Goal: Complete application form

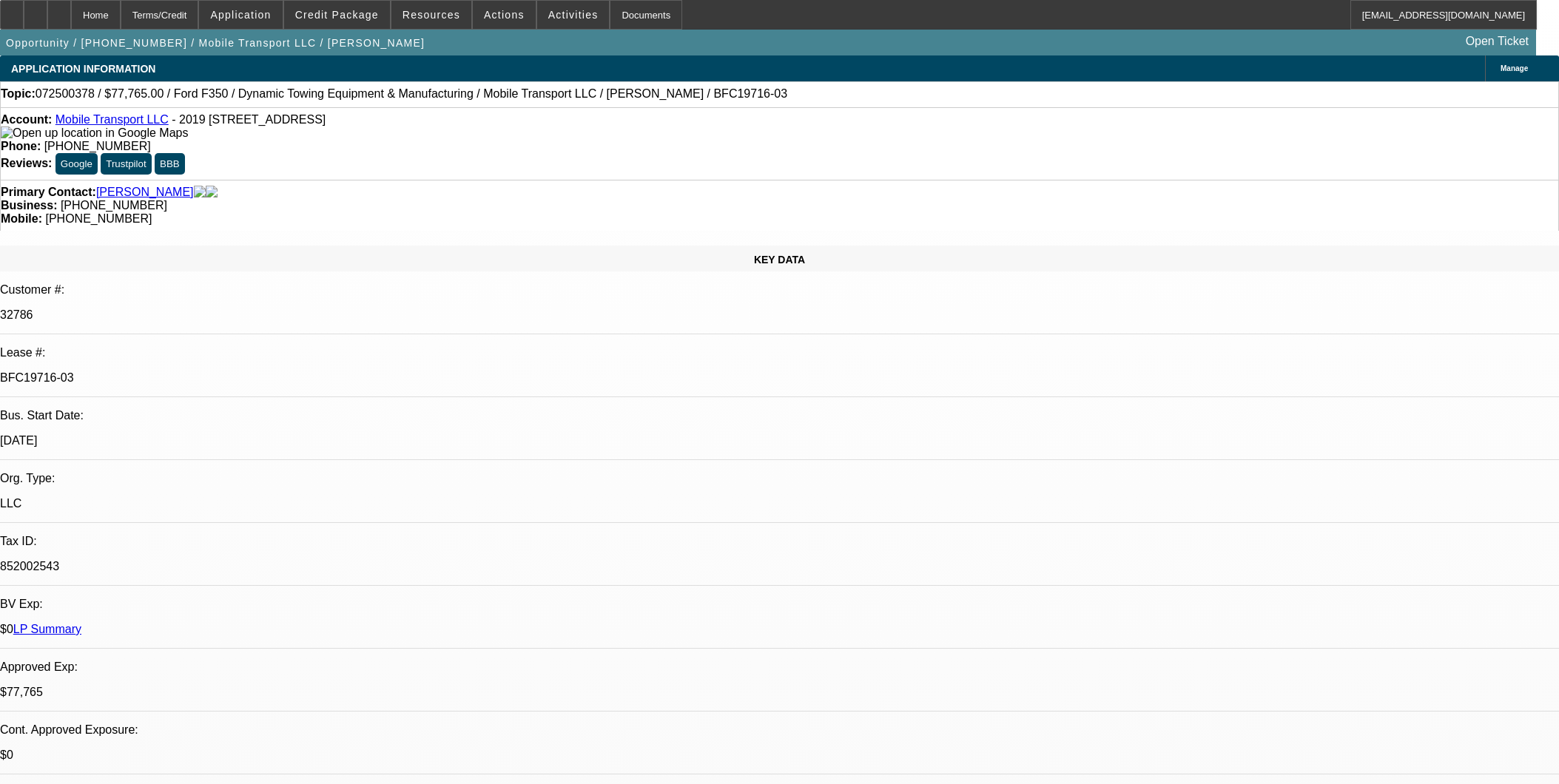
select select "0"
select select "2"
select select "0"
select select "6"
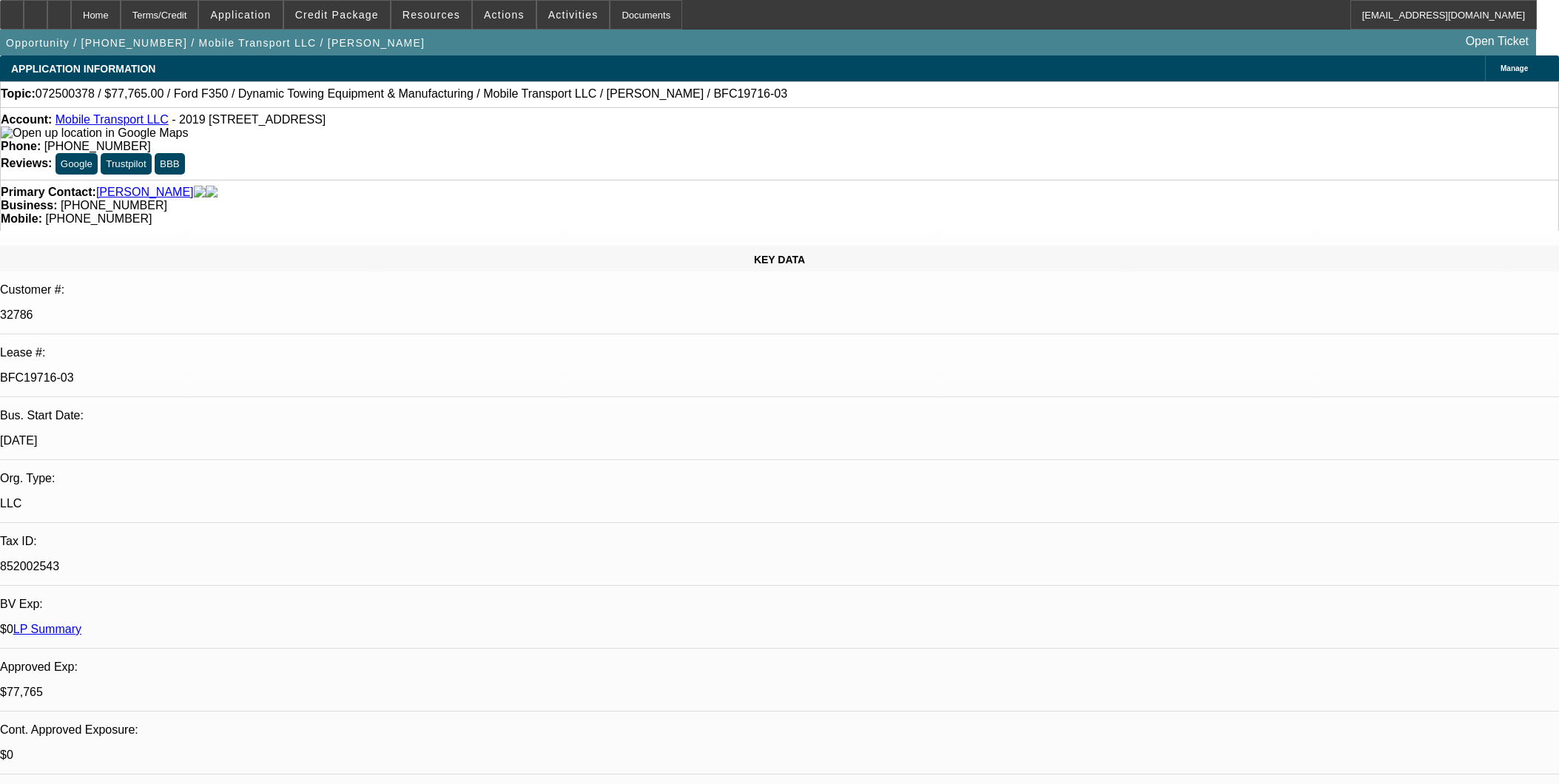
select select "0"
select select "2"
select select "0"
select select "6"
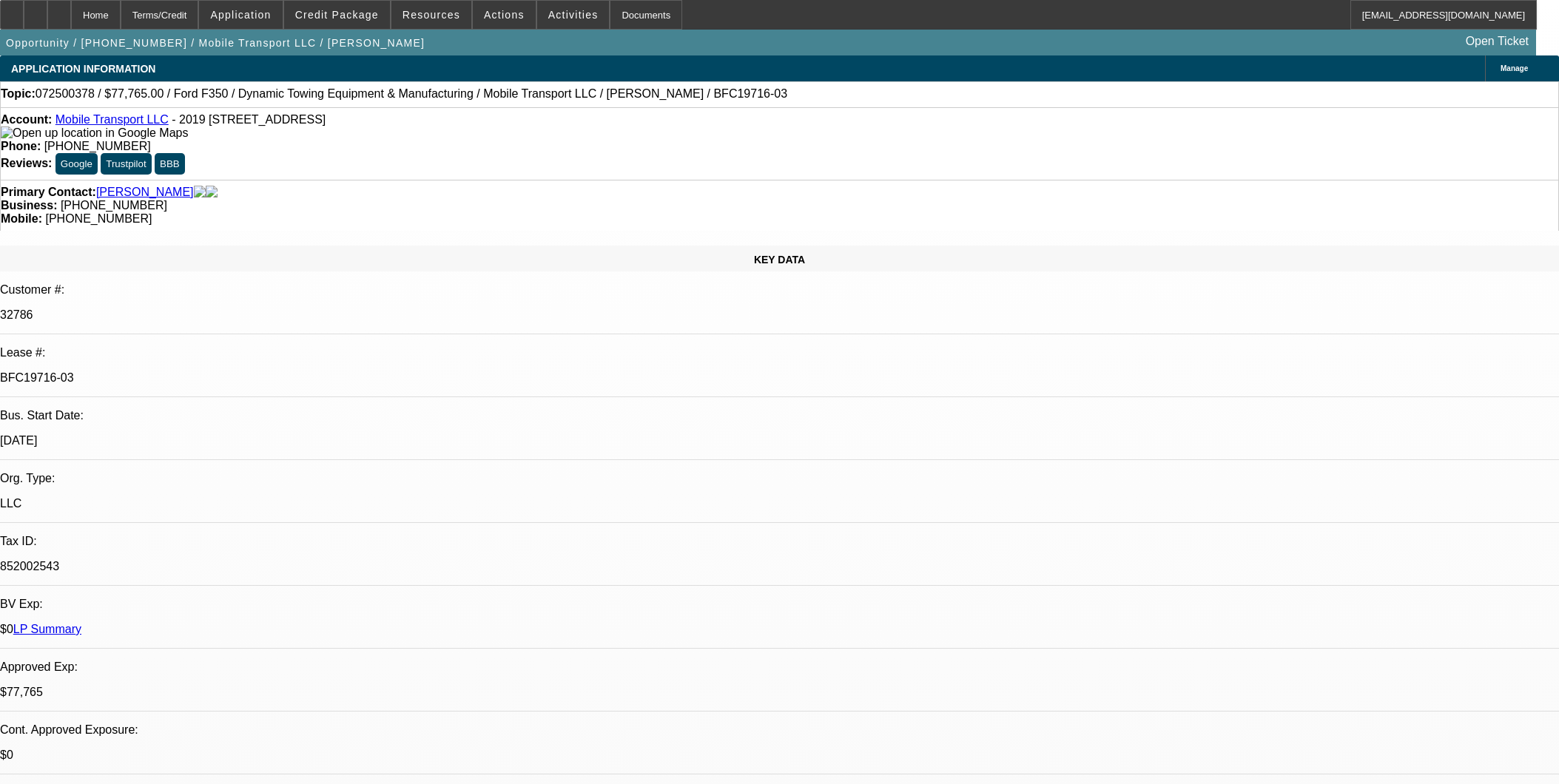
select select "0"
select select "2"
select select "0"
select select "6"
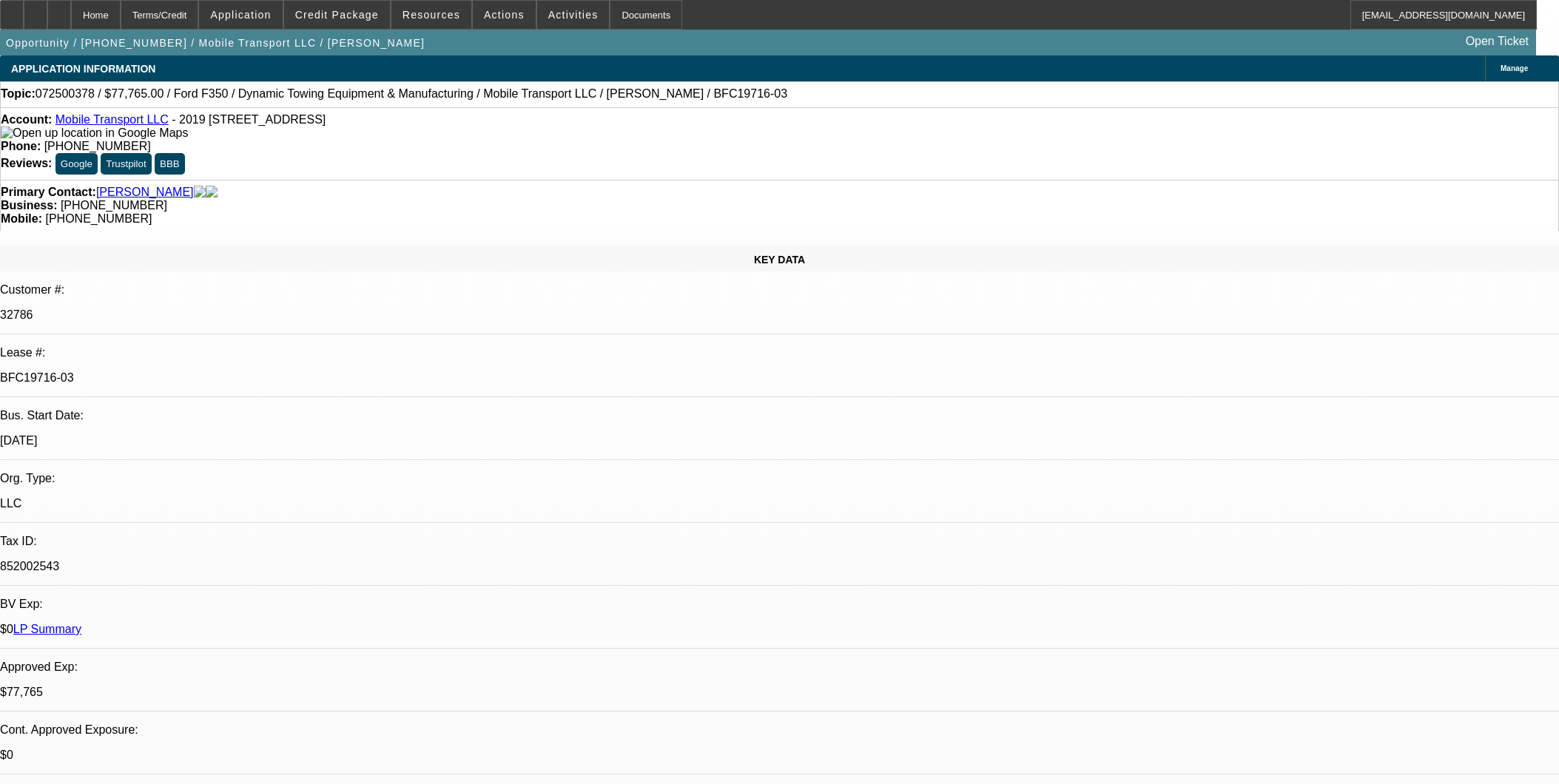
select select "0"
select select "2"
select select "0"
select select "6"
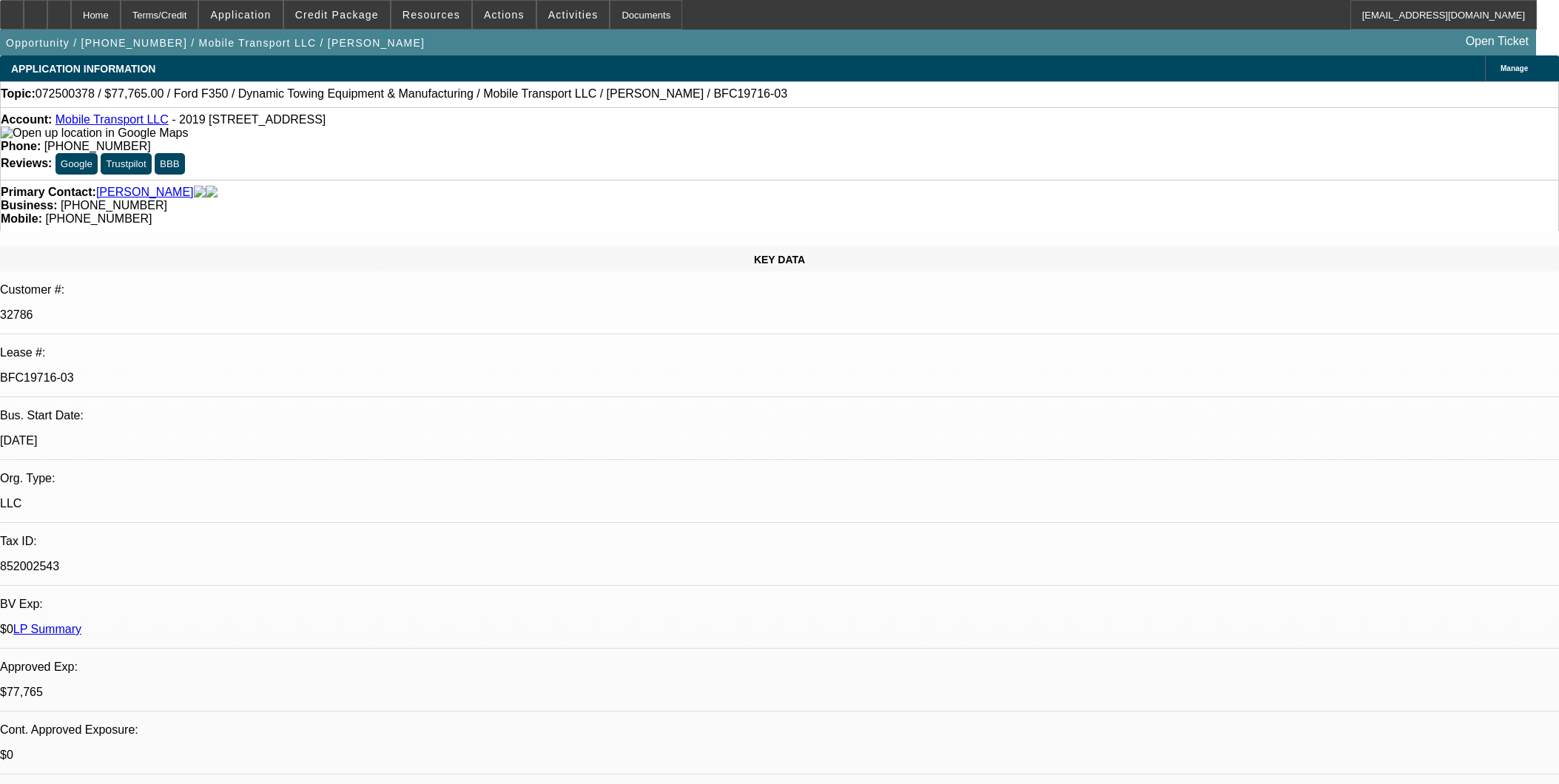
scroll to position [2136, 0]
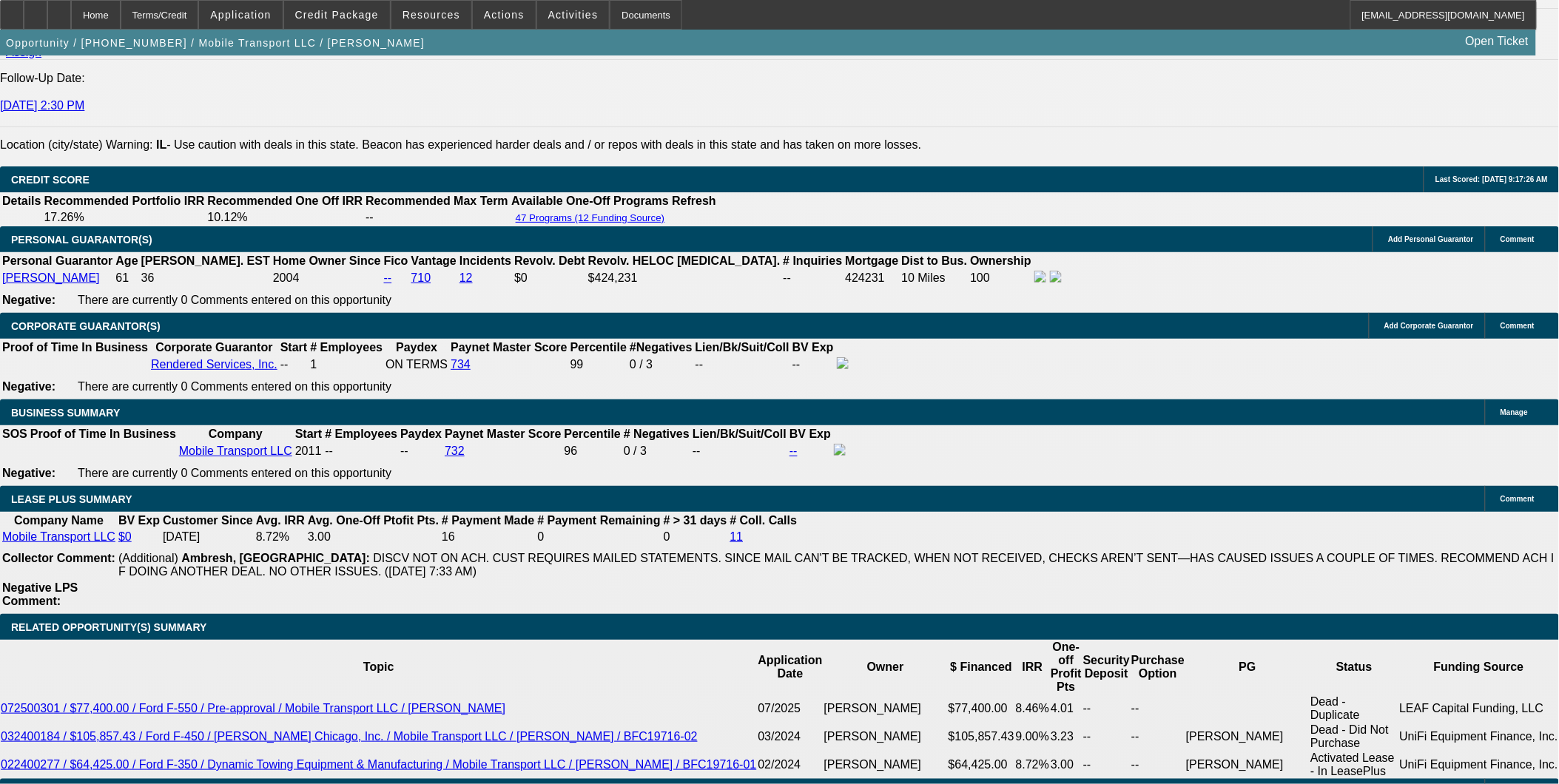
click at [1172, 579] on div "APPLICATION INFORMATION [GEOGRAPHIC_DATA] Topic: 072500378 / $77,765.00 / Ford …" at bounding box center [779, 758] width 1559 height 5676
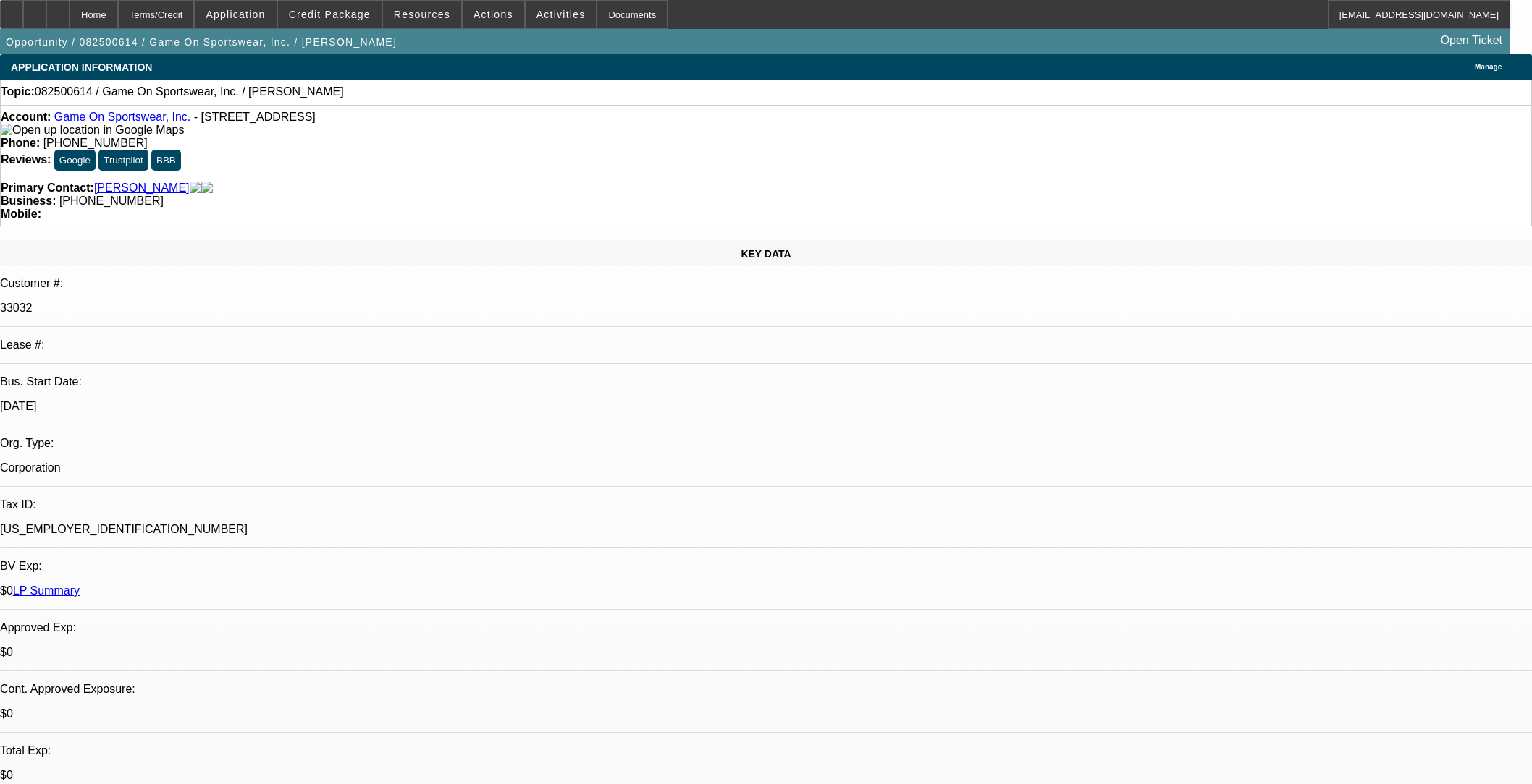
select select "0"
select select "2"
select select "0.1"
select select "4"
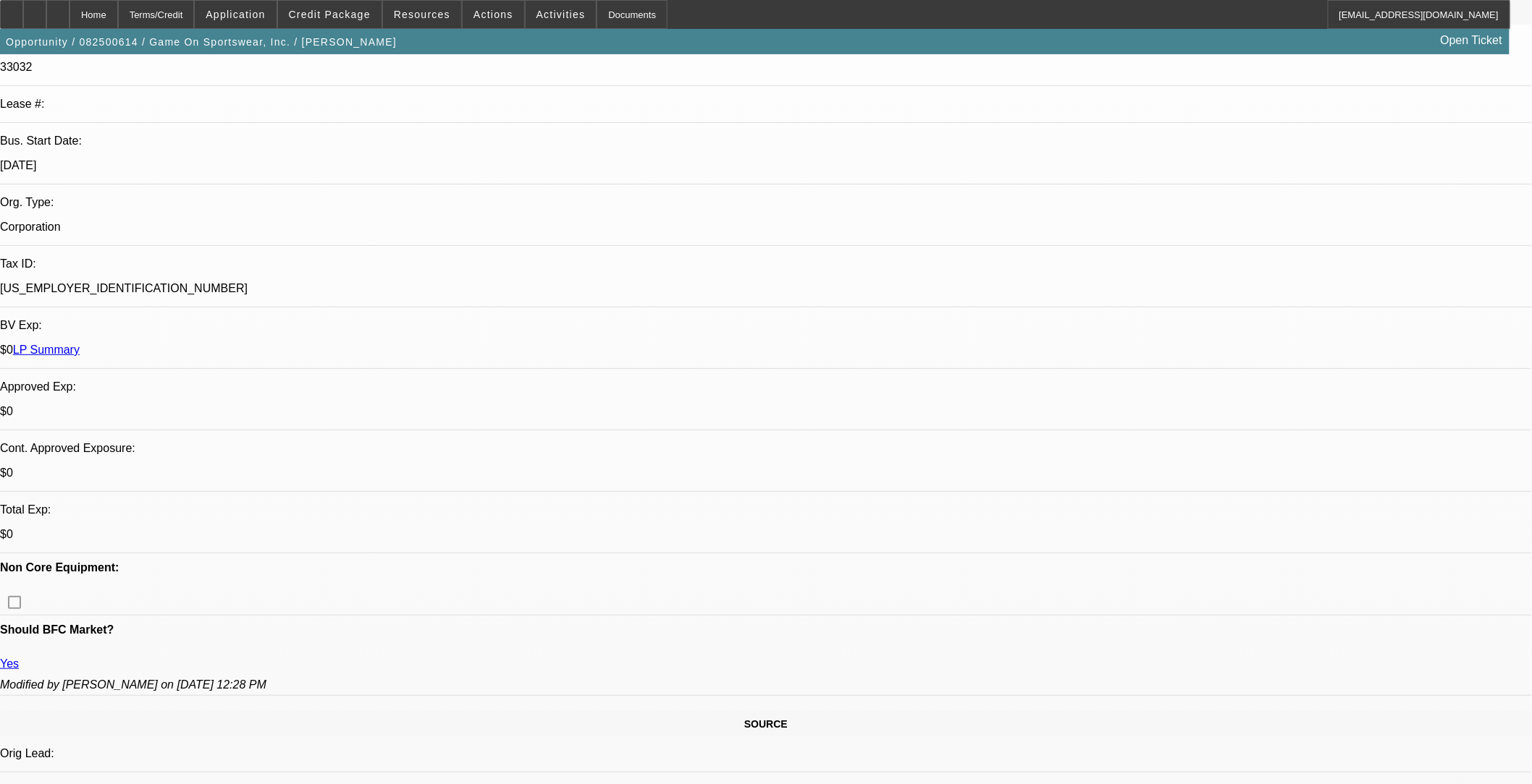
scroll to position [321, 0]
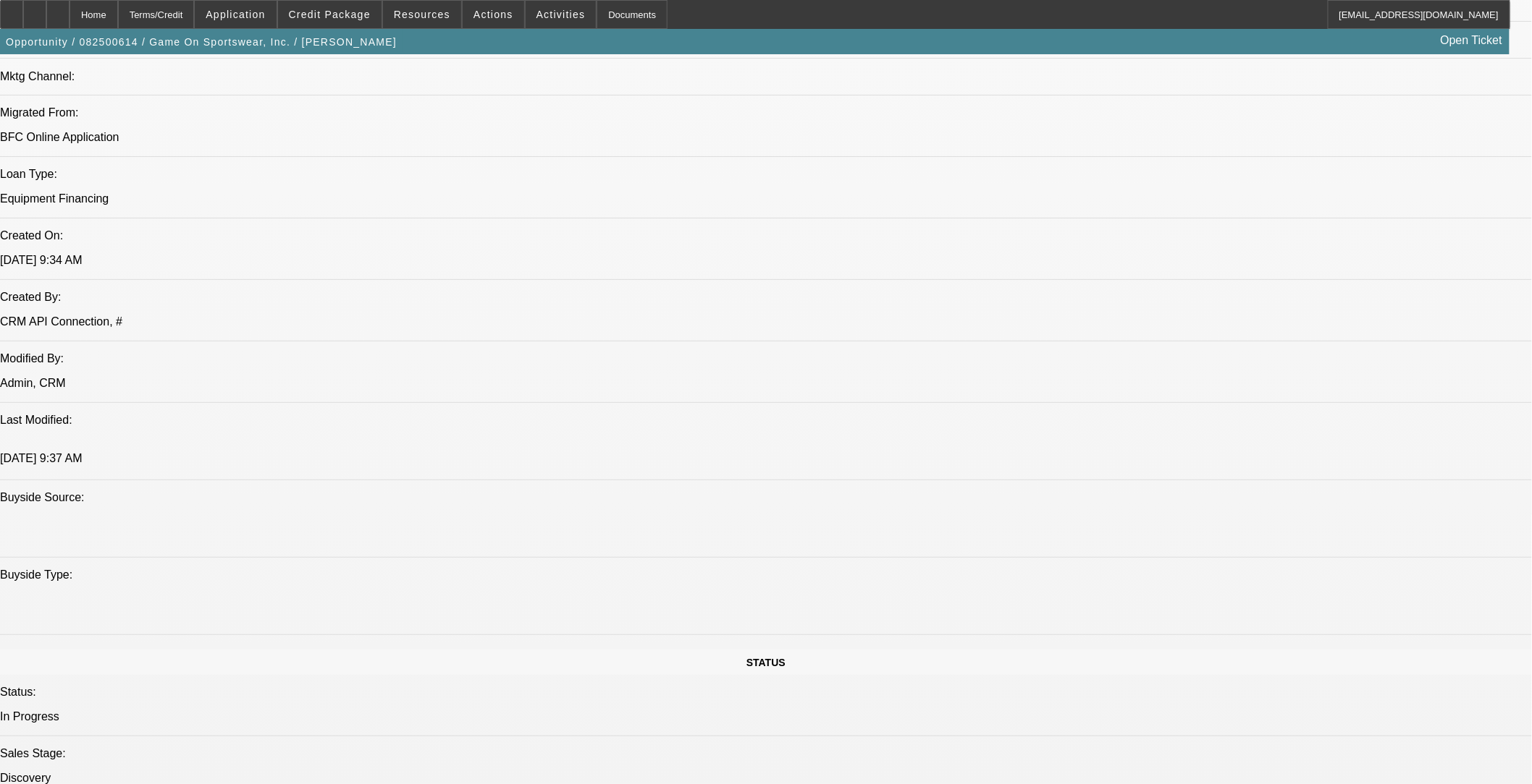
scroll to position [1286, 0]
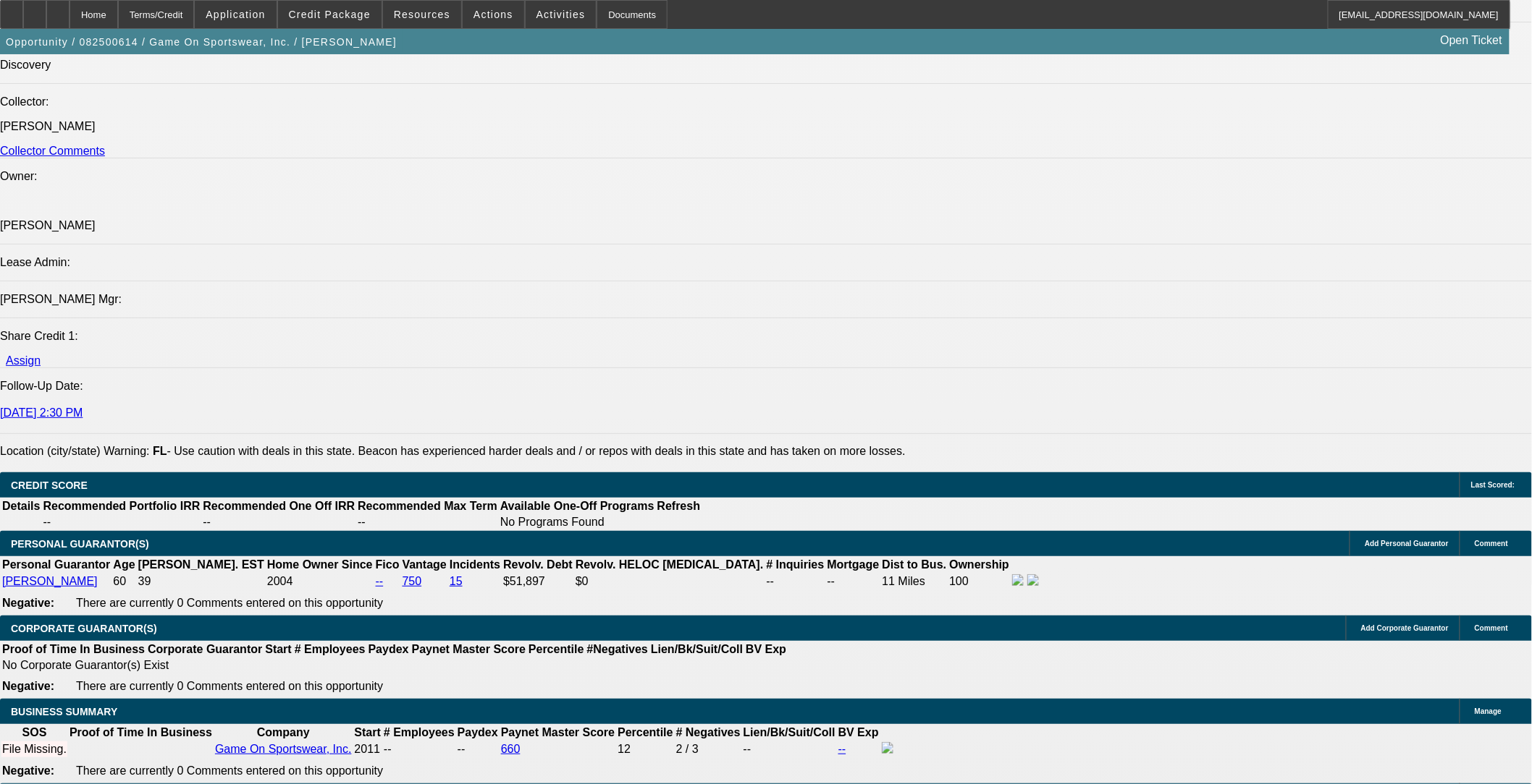
scroll to position [1768, 0]
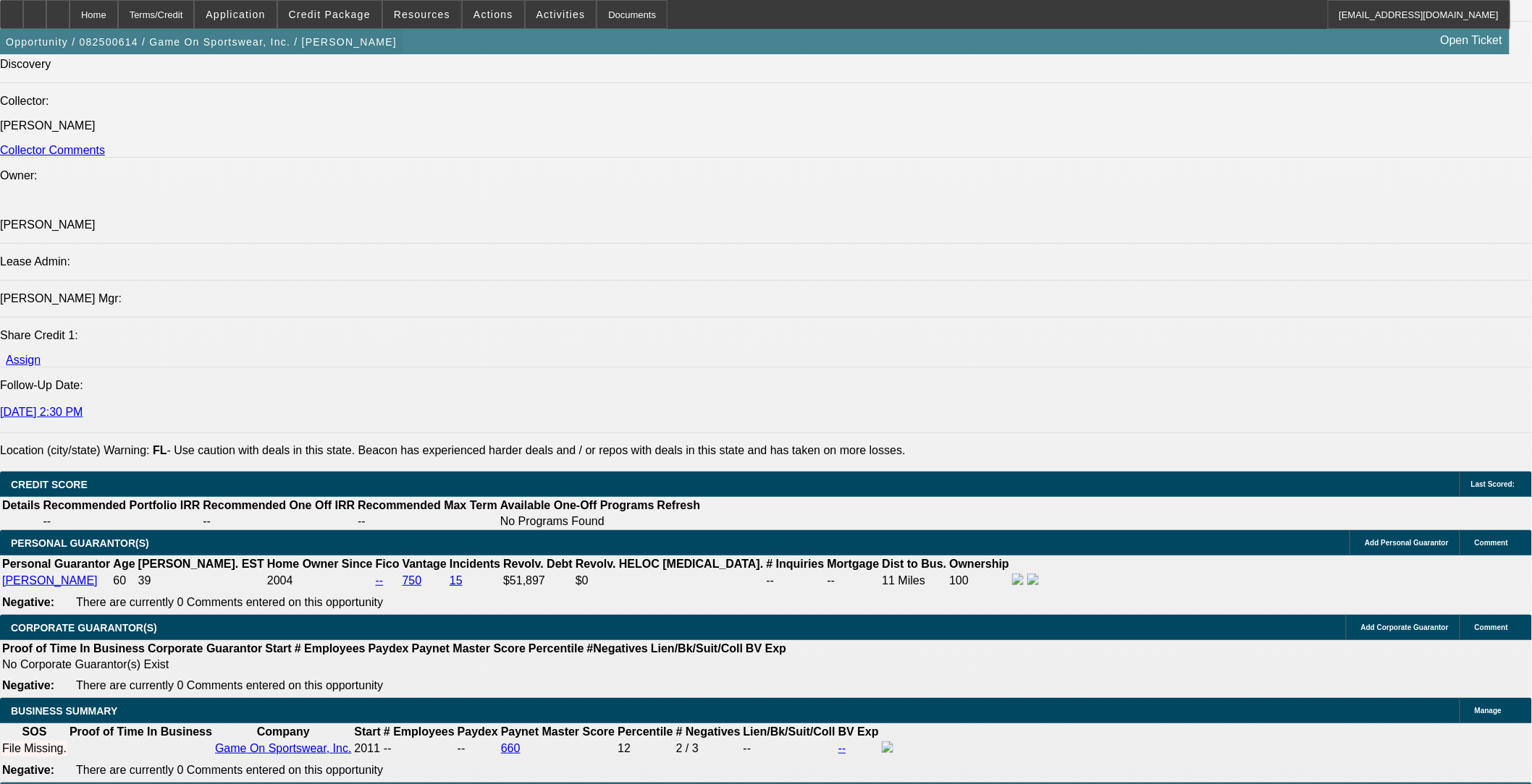
click at [90, 29] on span "button" at bounding box center [201, 41] width 402 height 35
click at [58, 10] on icon at bounding box center [58, 10] width 0 height 0
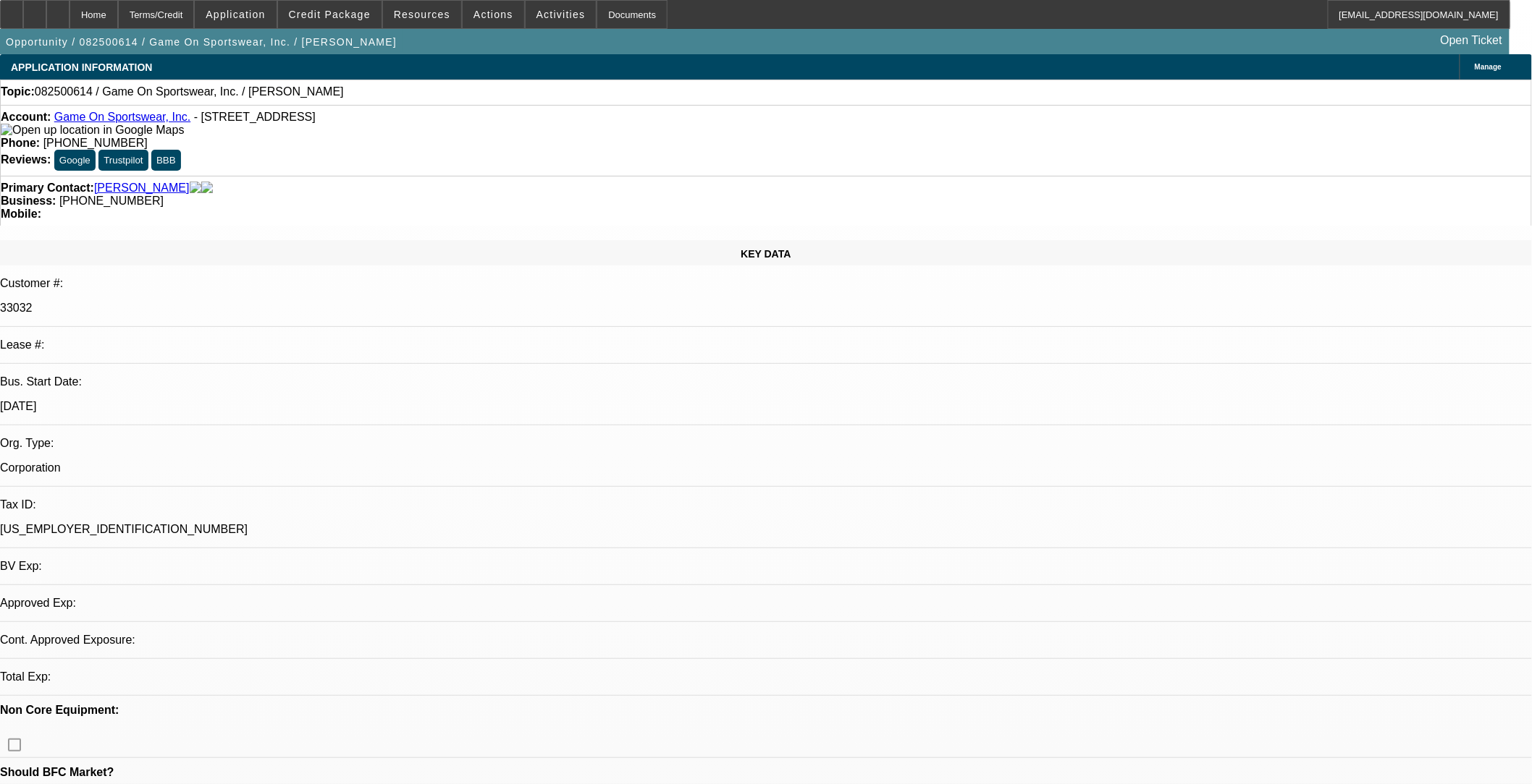
select select "0"
select select "2"
select select "0.1"
select select "1"
select select "2"
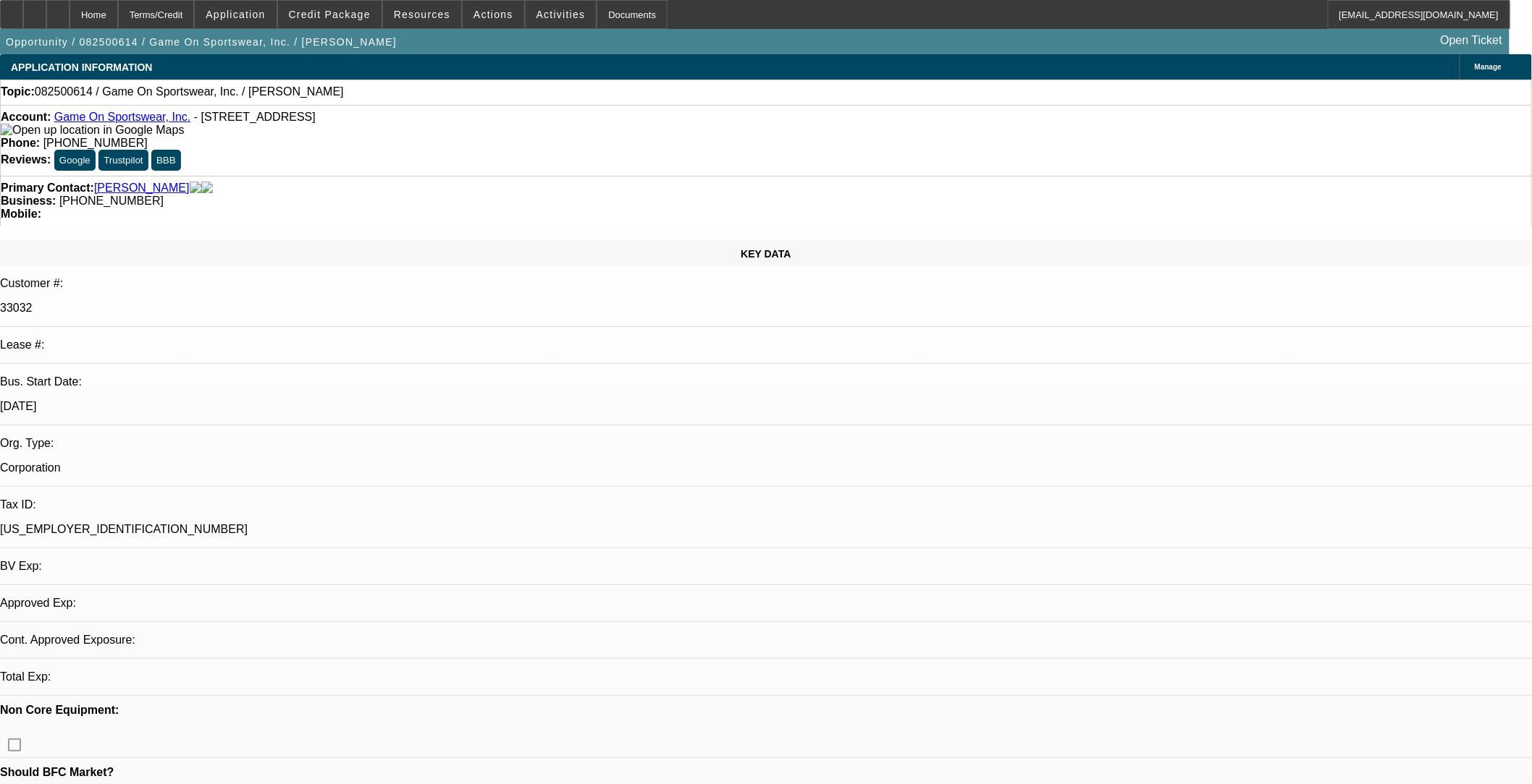
select select "4"
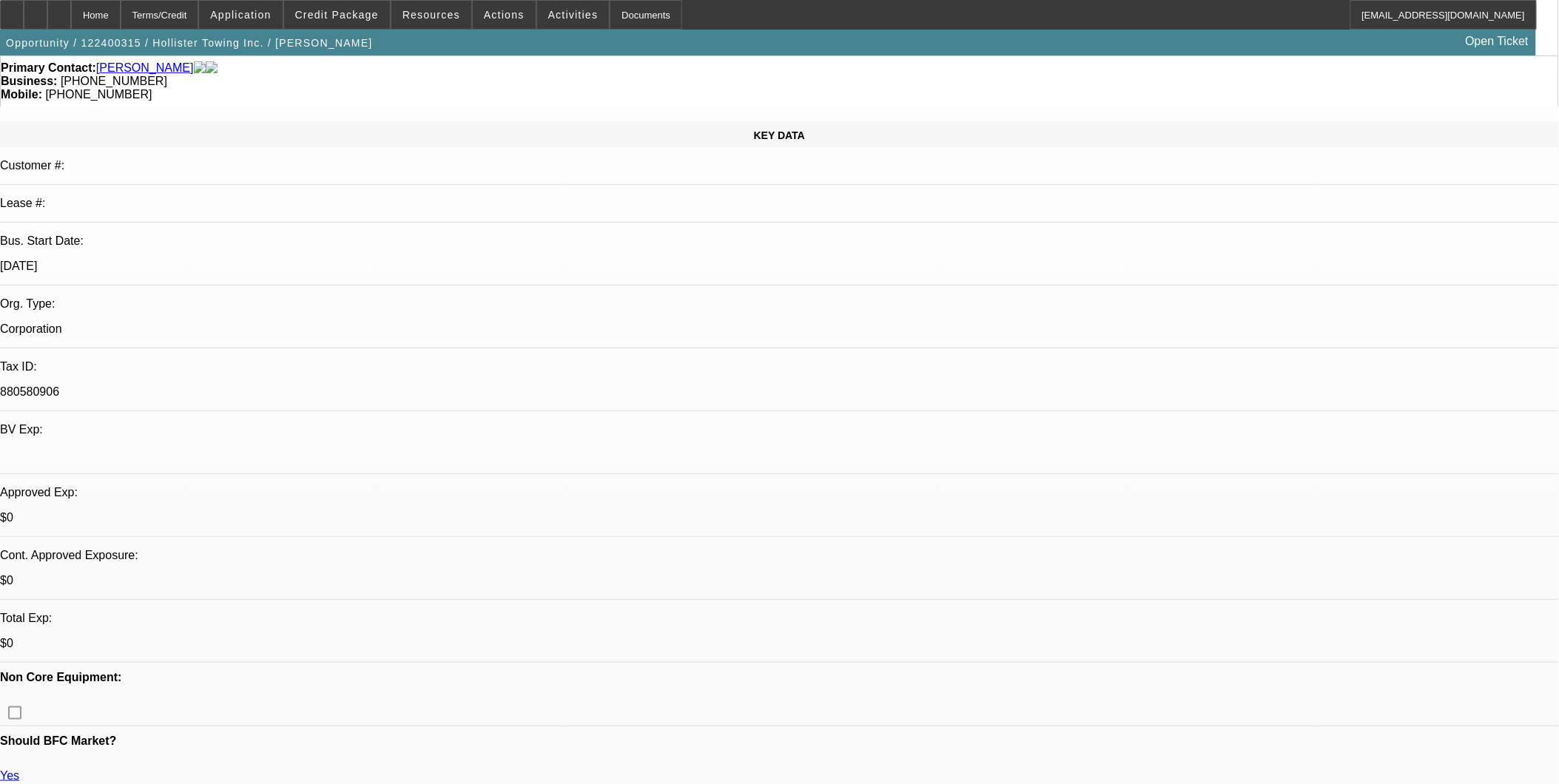
select select "0"
select select "2"
select select "0.1"
select select "0"
select select "2"
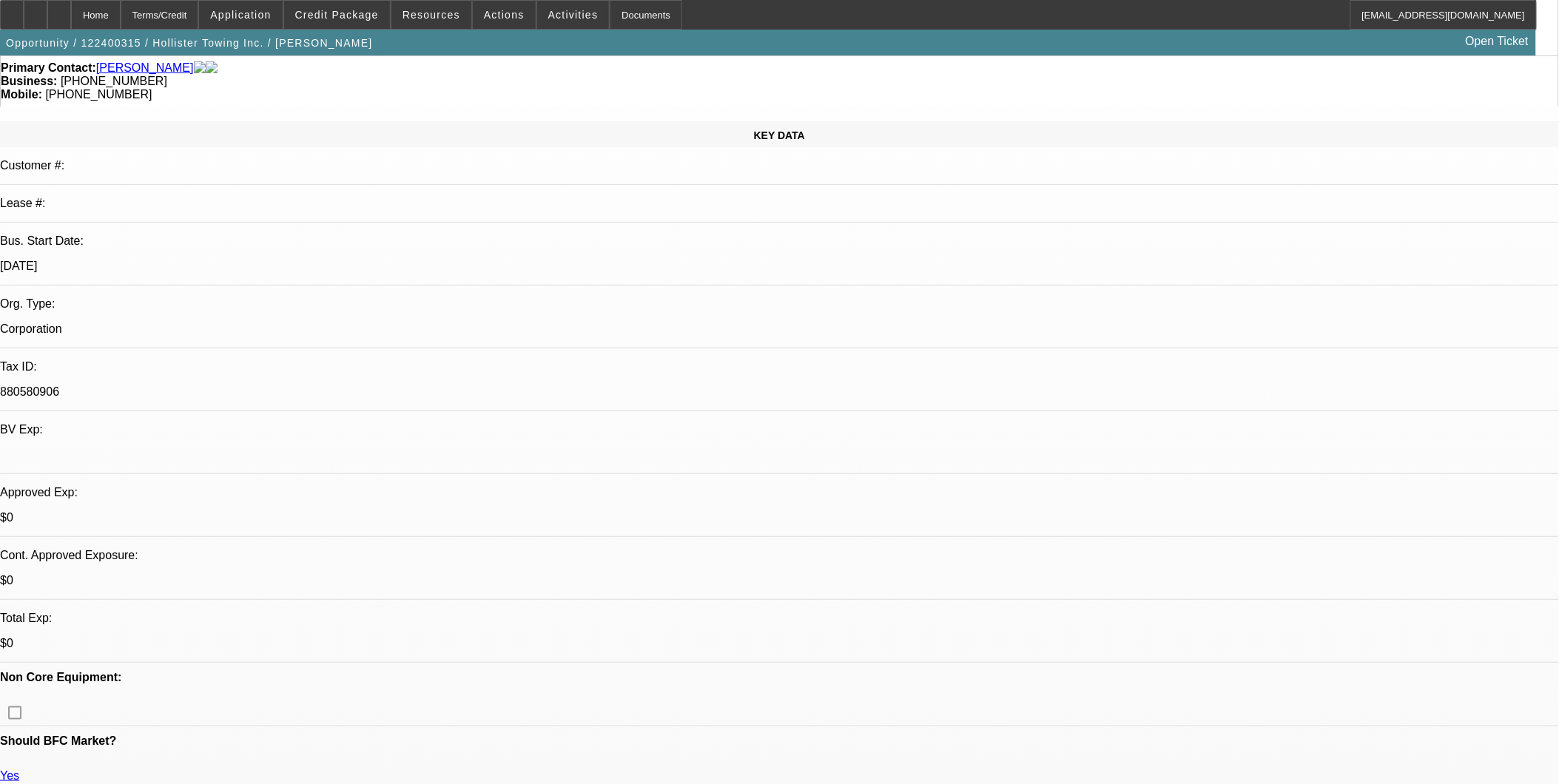
select select "0.1"
select select "0"
select select "2"
select select "0.1"
select select "0"
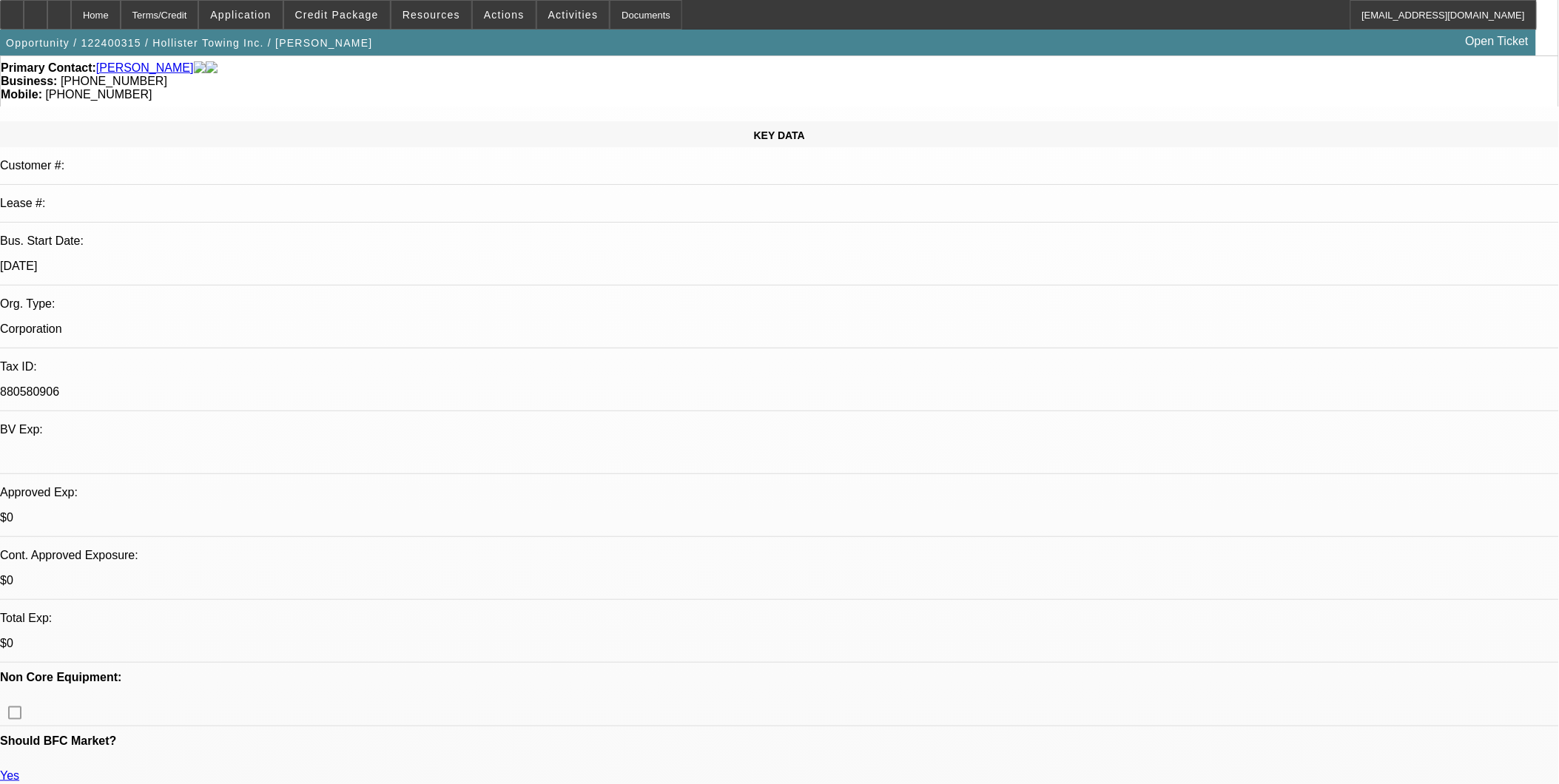
select select "2"
select select "0.1"
select select "1"
select select "2"
select select "4"
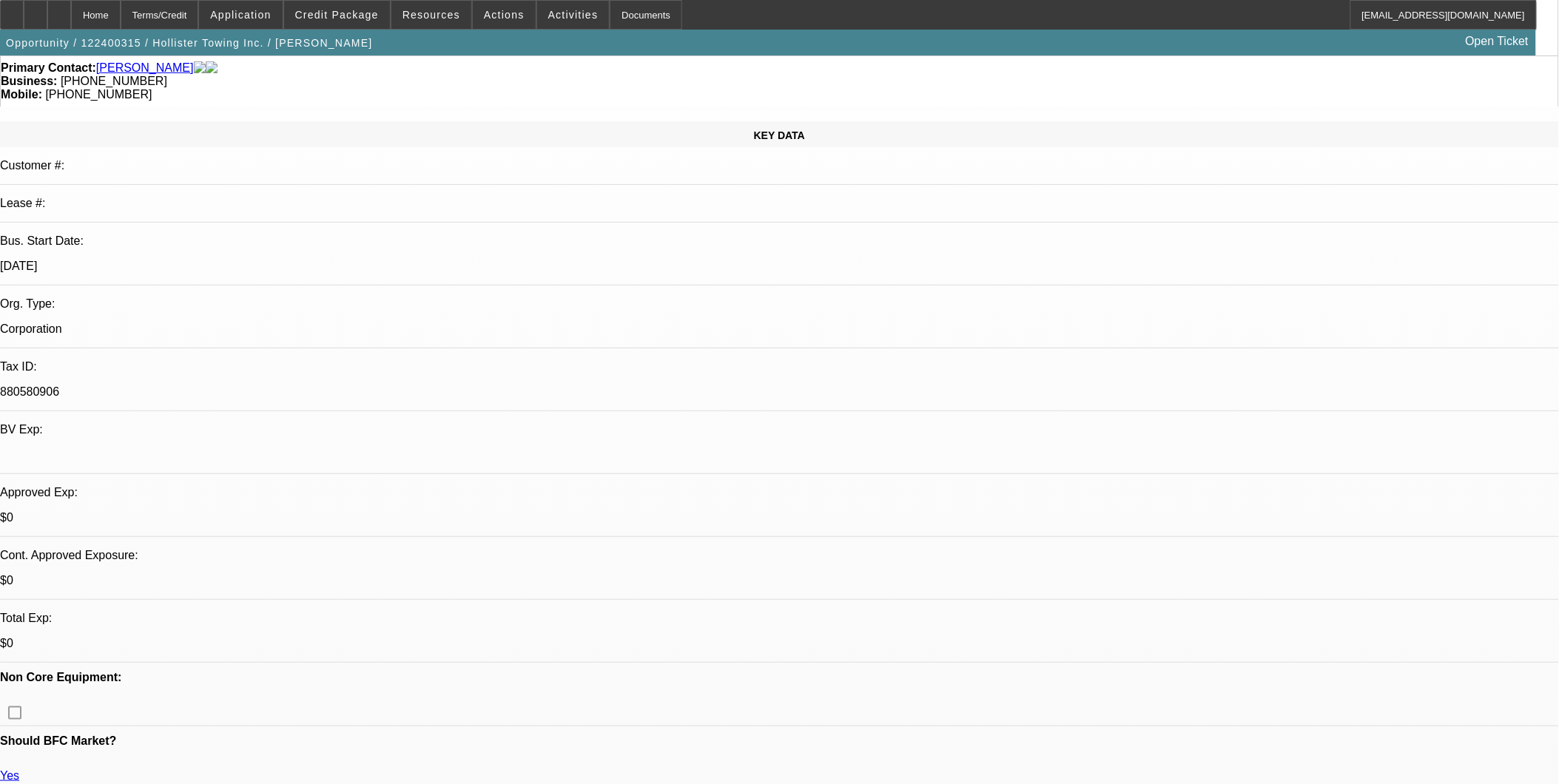
select select "1"
select select "2"
select select "4"
select select "1"
select select "2"
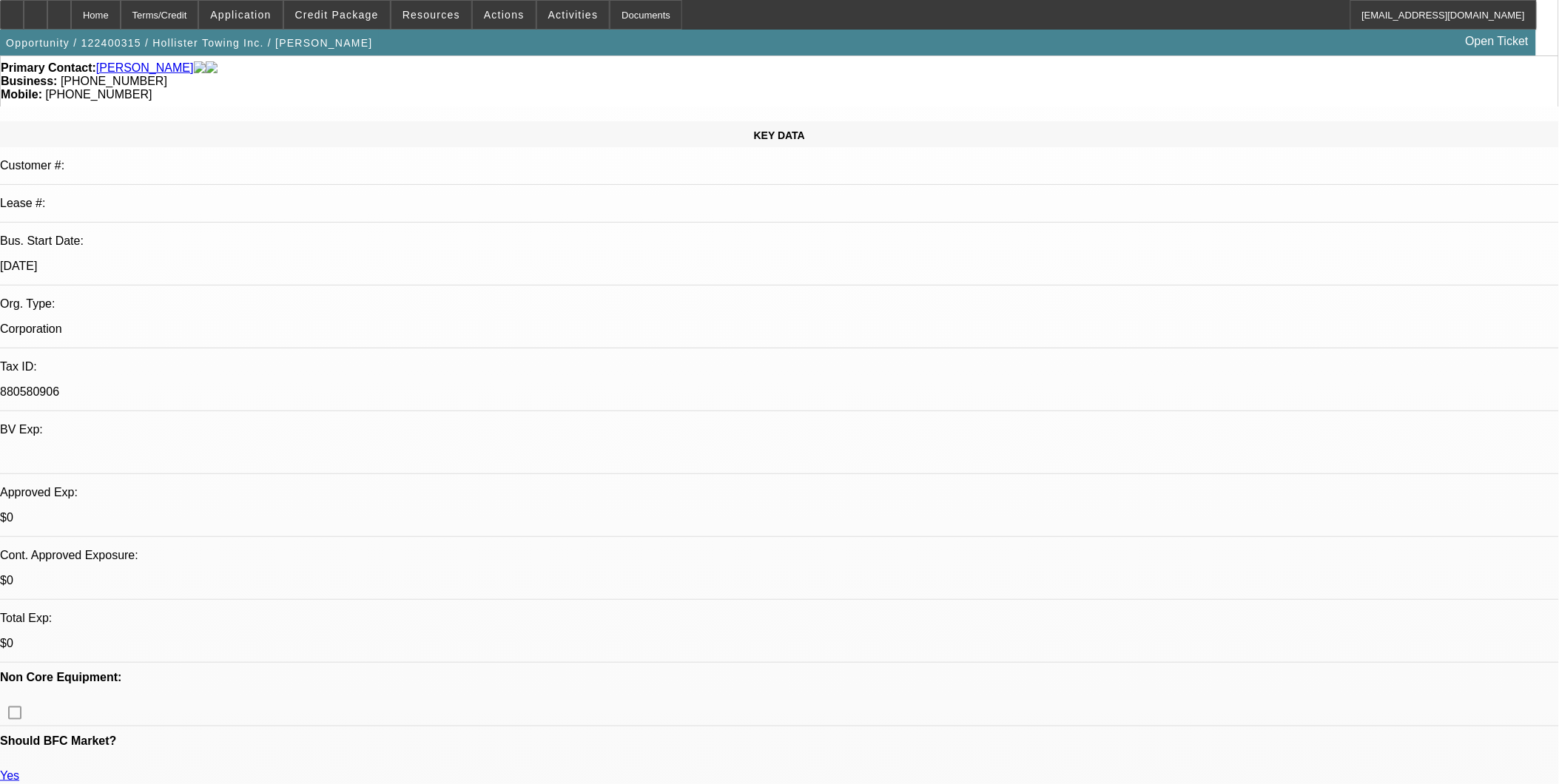
select select "4"
select select "1"
select select "2"
select select "4"
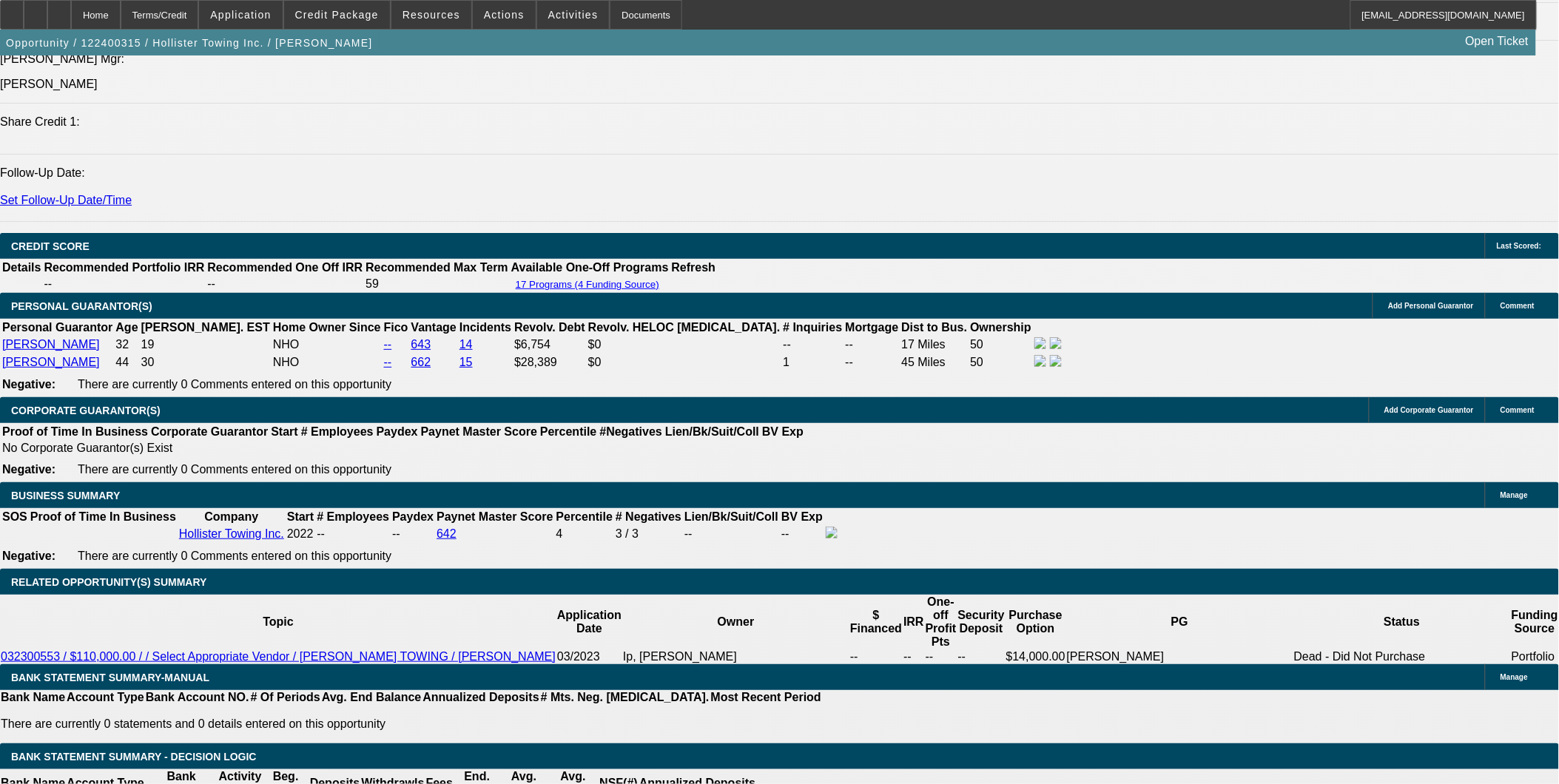
scroll to position [2136, 0]
